Goal: Complete application form: Complete application form

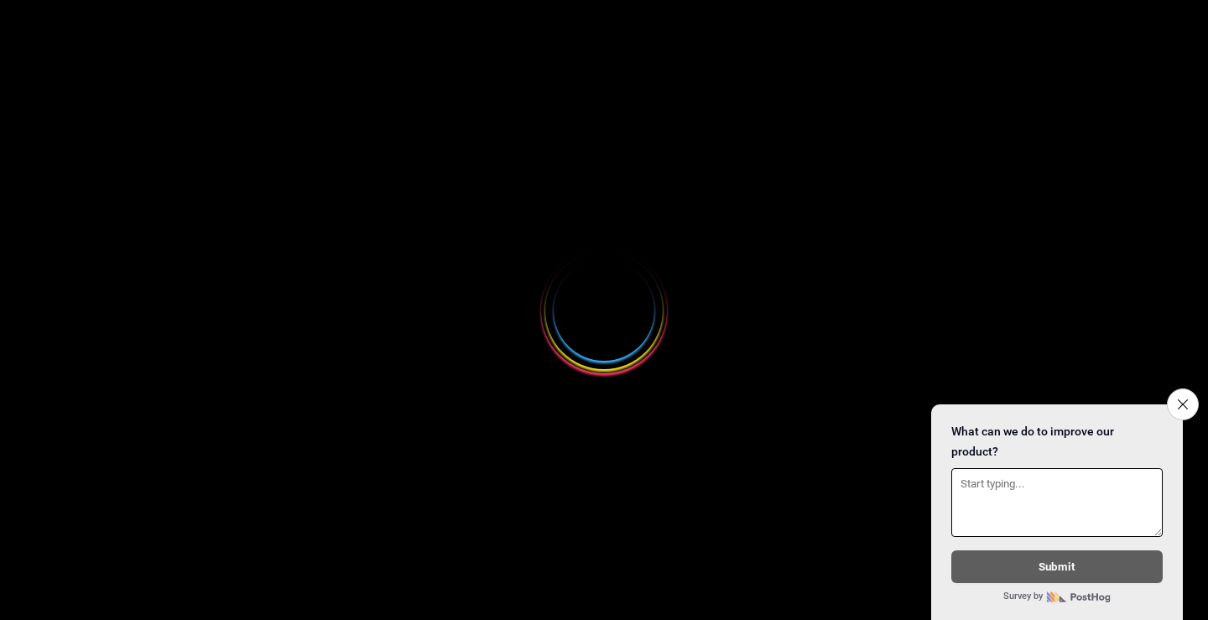
select select
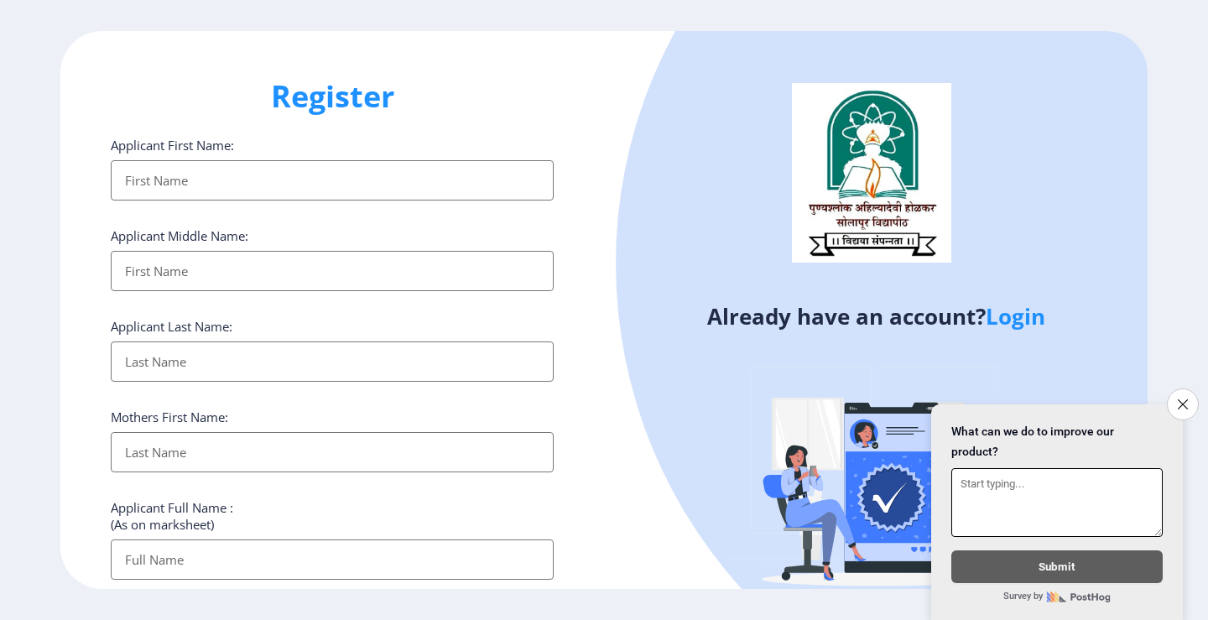
drag, startPoint x: 1170, startPoint y: 401, endPoint x: 1155, endPoint y: 390, distance: 18.6
click at [1172, 401] on button "Close survey" at bounding box center [1183, 404] width 32 height 32
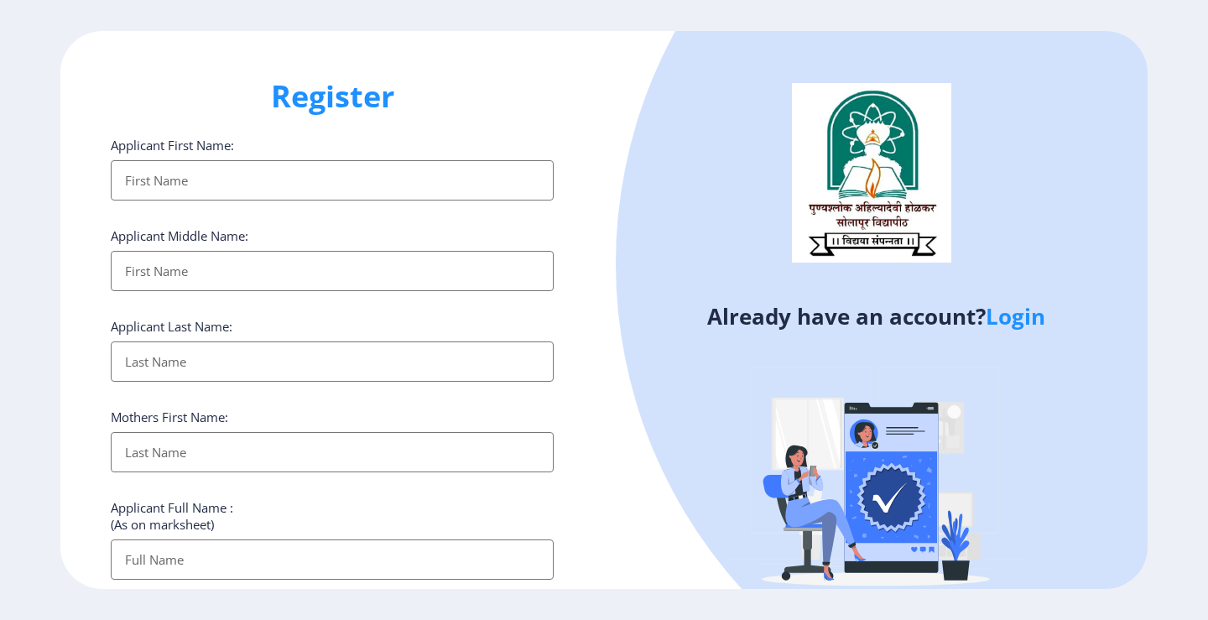
click at [1004, 322] on link "Login" at bounding box center [1015, 316] width 60 height 30
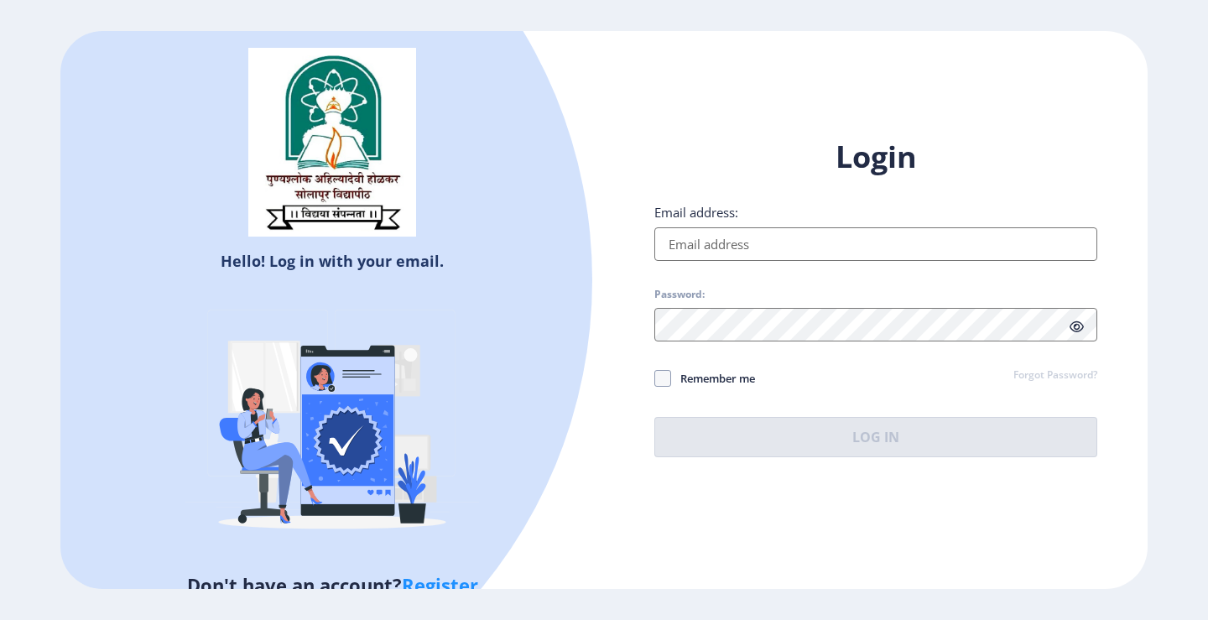
click at [734, 232] on input "Email address:" at bounding box center [875, 244] width 443 height 34
click at [741, 244] on input "Email address:" at bounding box center [875, 244] width 443 height 34
type input "[EMAIL_ADDRESS][DOMAIN_NAME]"
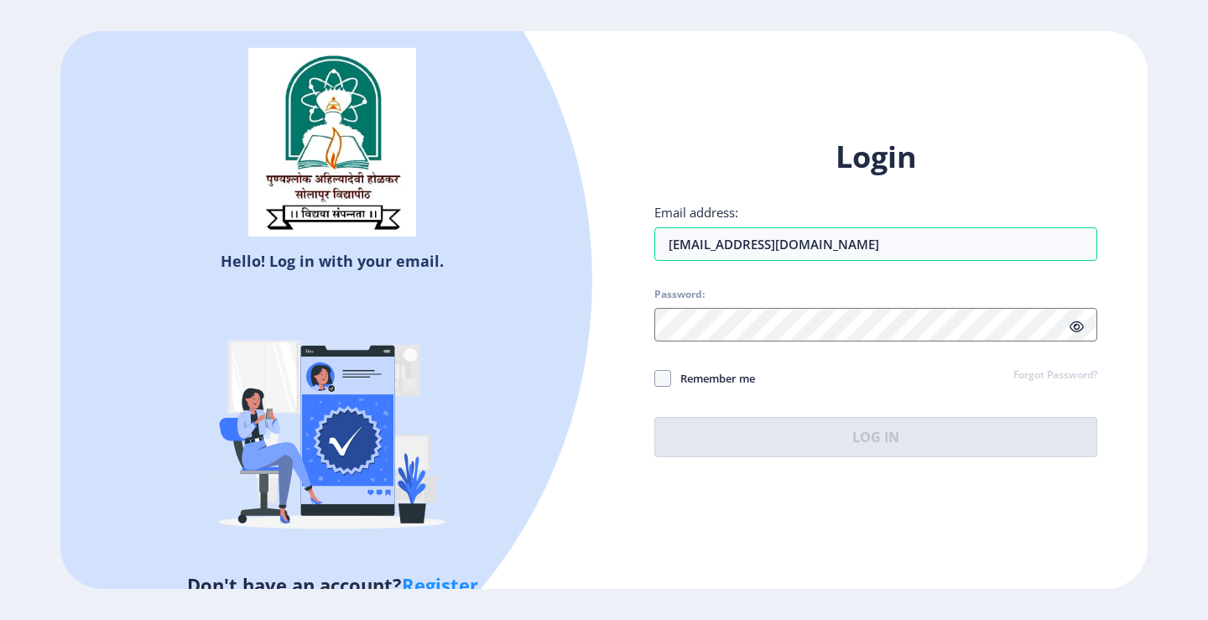
click at [591, 209] on div "Hello! Log in with your email. Don't have an account? Register" at bounding box center [331, 310] width 543 height 558
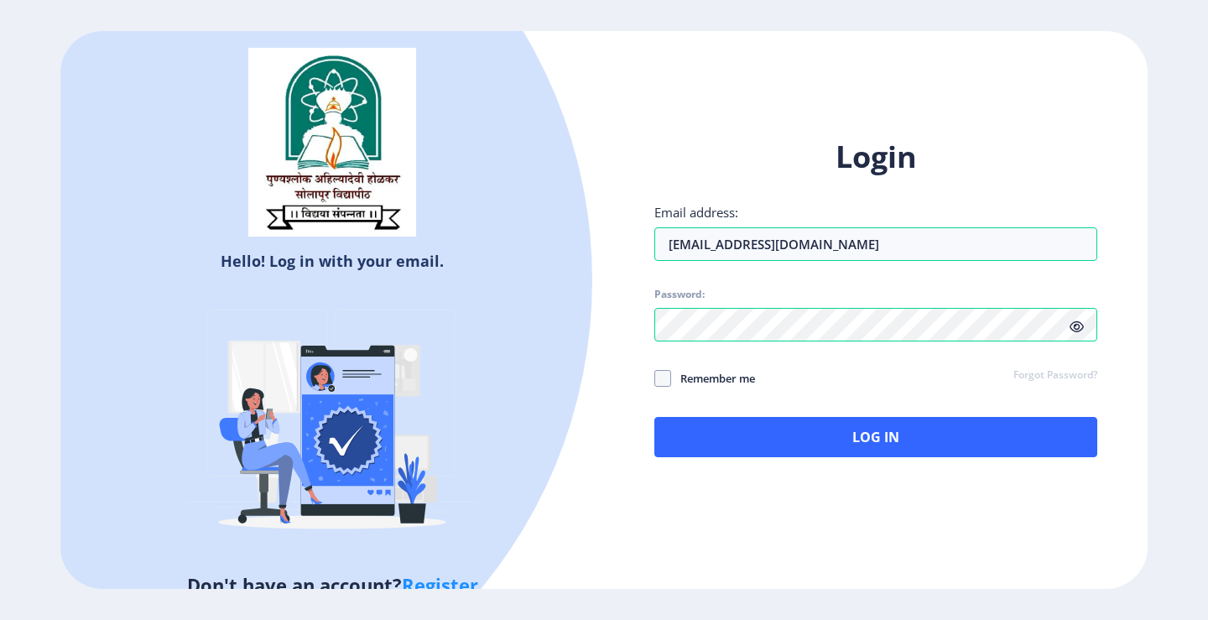
click at [1074, 329] on icon at bounding box center [1076, 326] width 14 height 13
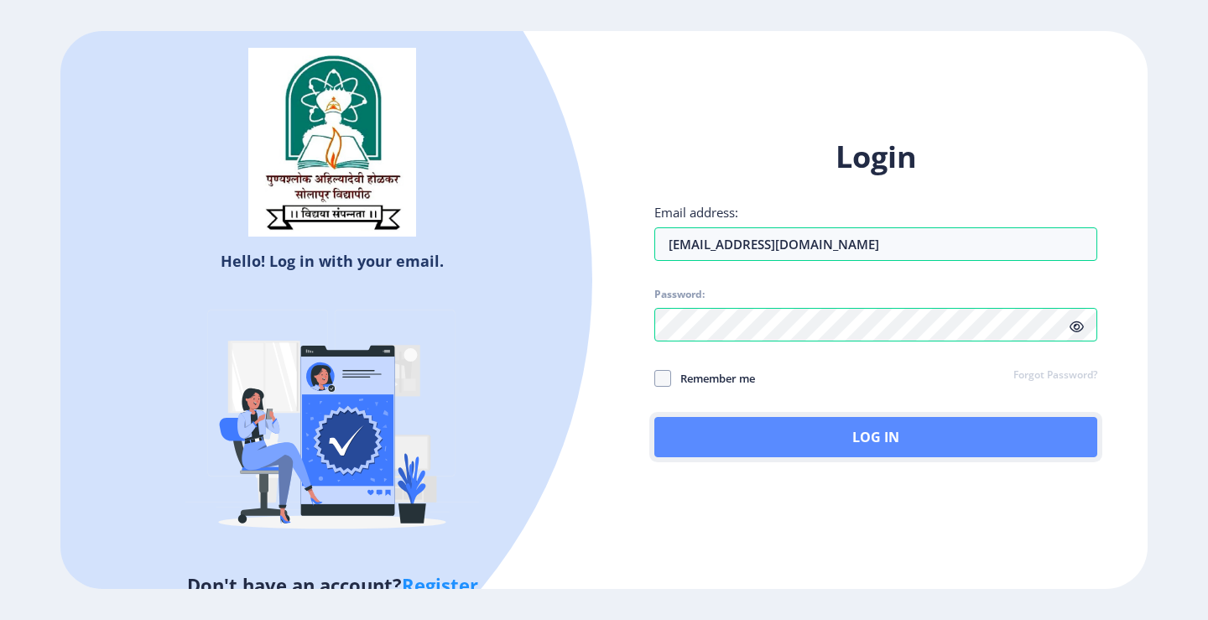
click at [909, 440] on button "Log In" at bounding box center [875, 437] width 443 height 40
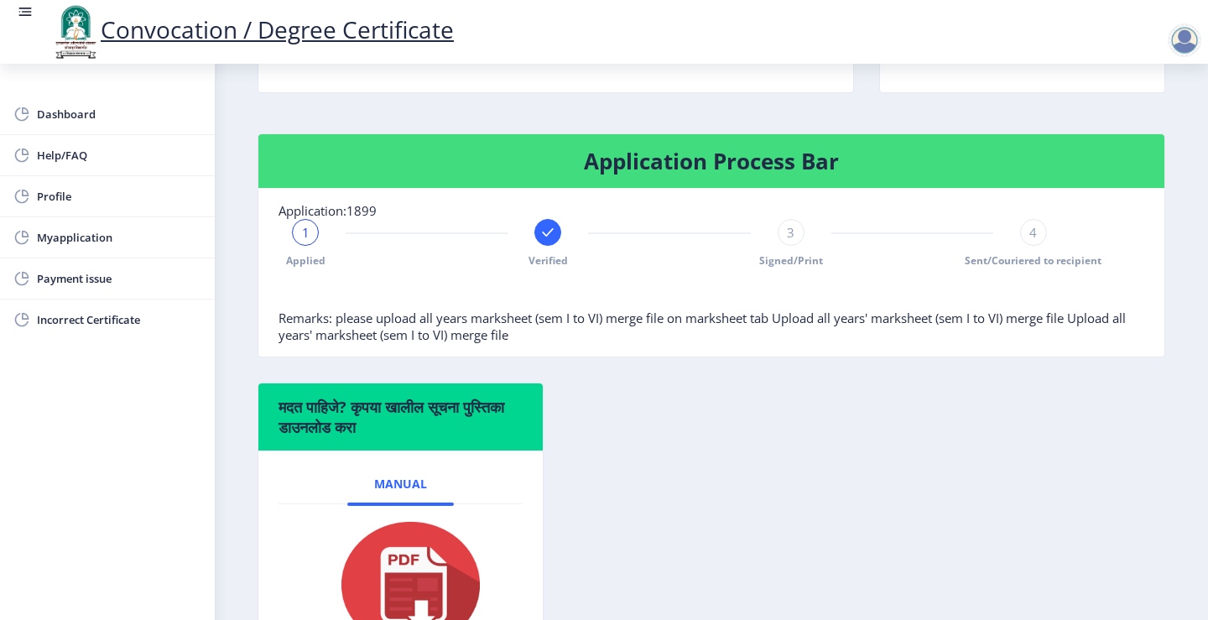
scroll to position [335, 0]
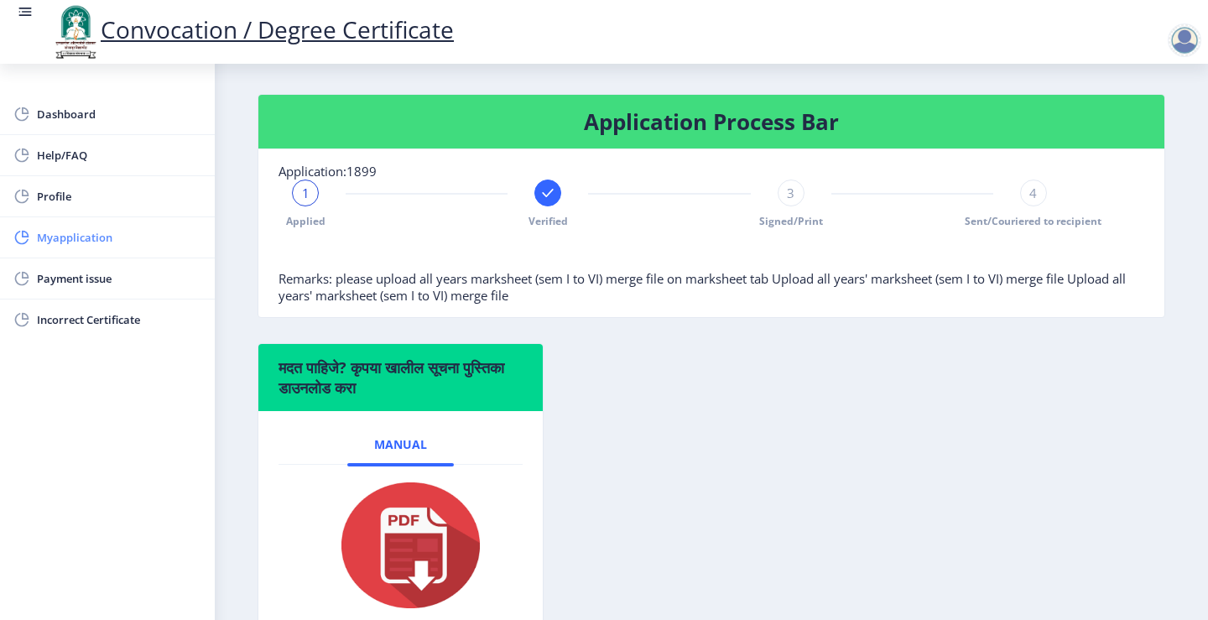
click at [166, 235] on span "Myapplication" at bounding box center [119, 237] width 164 height 20
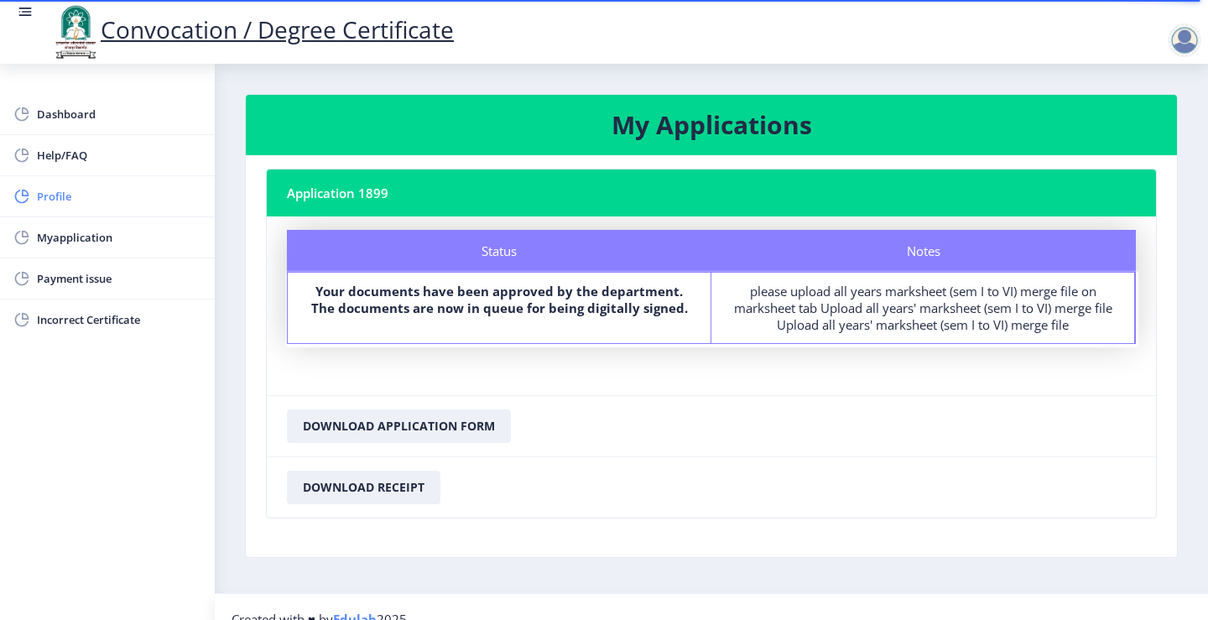
click at [95, 204] on span "Profile" at bounding box center [119, 196] width 164 height 20
select select
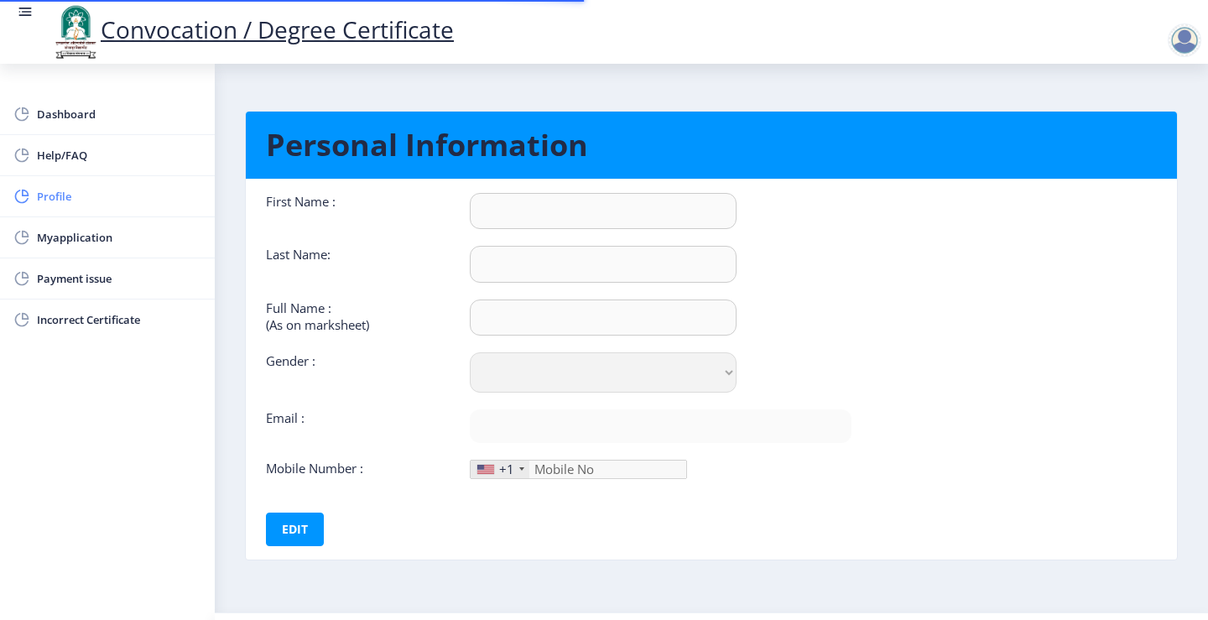
type input "[PERSON_NAME]"
type input "SAGAR"
type input "[PERSON_NAME]"
select select "[DEMOGRAPHIC_DATA]"
type input "[EMAIL_ADDRESS][DOMAIN_NAME]"
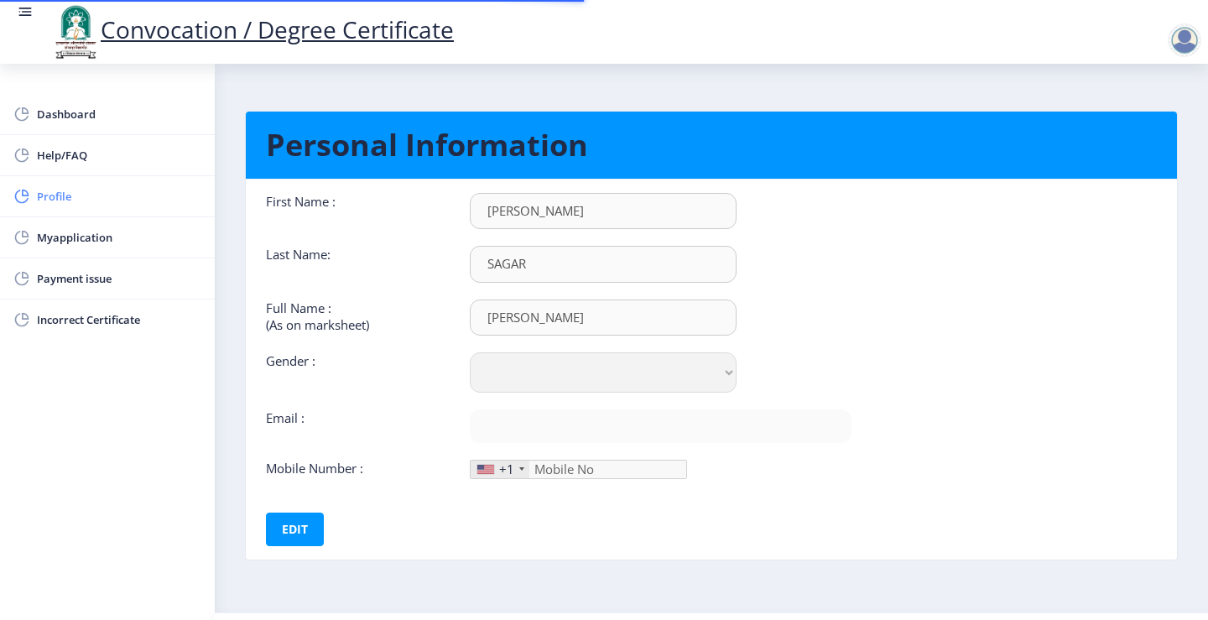
type input "9393549696"
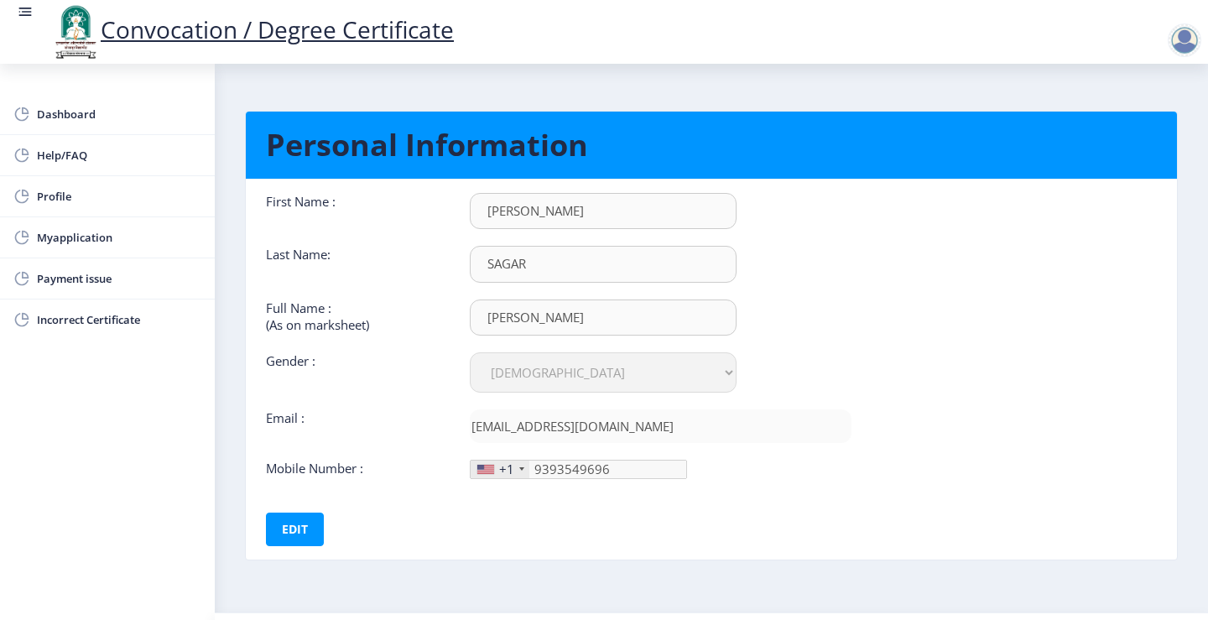
scroll to position [44, 0]
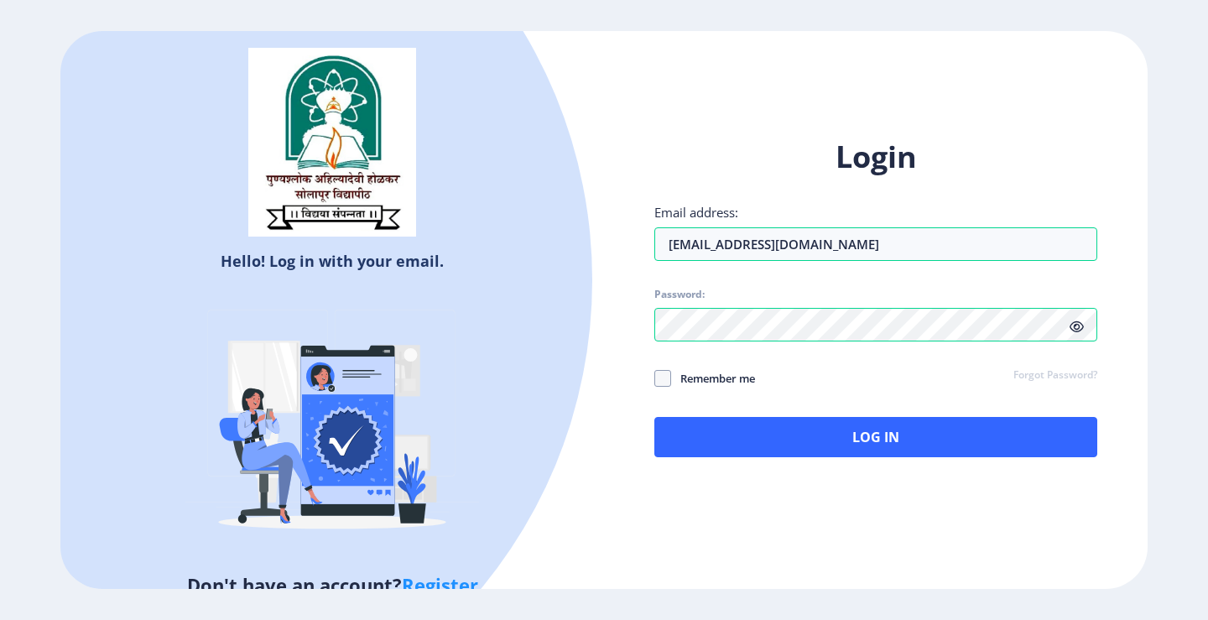
select select
